Goal: Task Accomplishment & Management: Use online tool/utility

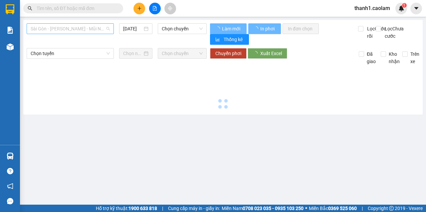
click at [94, 28] on span "Sài Gòn - [PERSON_NAME] - Mũi Né (CT Ông Đồn)" at bounding box center [70, 29] width 79 height 10
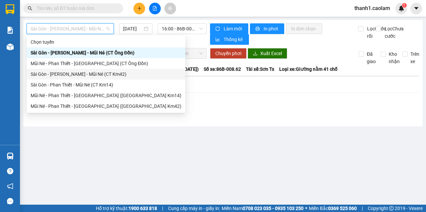
click at [115, 76] on div "Sài Gòn - [PERSON_NAME] - Mũi Né (CT Km42)" at bounding box center [106, 73] width 151 height 7
type input "[DATE]"
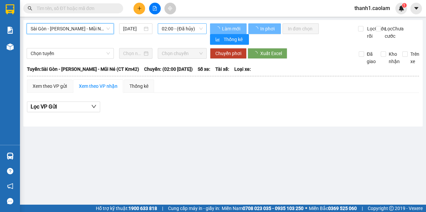
click at [169, 27] on span "02:00 - (Đã hủy)" at bounding box center [182, 29] width 41 height 10
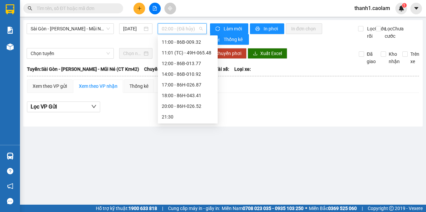
scroll to position [29, 0]
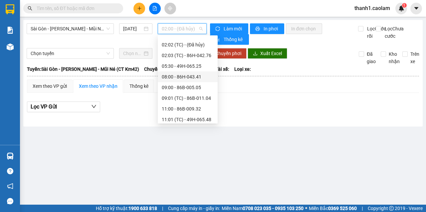
click at [193, 79] on div "08:00 - 86H-043.41" at bounding box center [188, 76] width 52 height 7
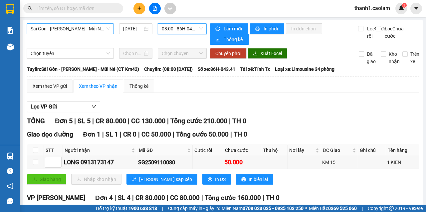
click at [95, 30] on span "Sài Gòn - [PERSON_NAME] - Mũi Né (CT Km42)" at bounding box center [70, 29] width 79 height 10
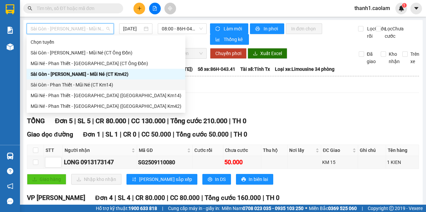
click at [105, 83] on div "Sài Gòn - Phan Thiết - Mũi Né (CT Km14)" at bounding box center [106, 84] width 151 height 7
type input "[DATE]"
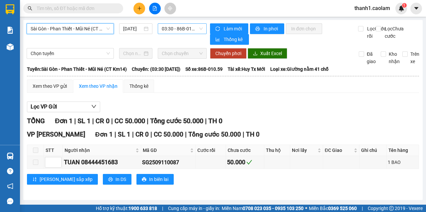
click at [177, 30] on span "03:30 - 86B-010.59" at bounding box center [182, 29] width 41 height 10
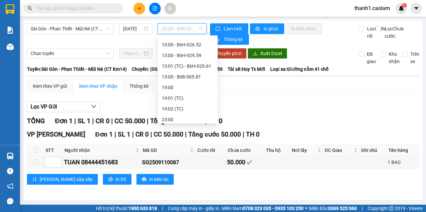
scroll to position [11, 0]
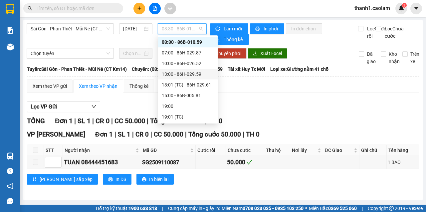
click at [197, 65] on div "10:00 - 86H-026.52" at bounding box center [188, 63] width 52 height 7
